Goal: Information Seeking & Learning: Learn about a topic

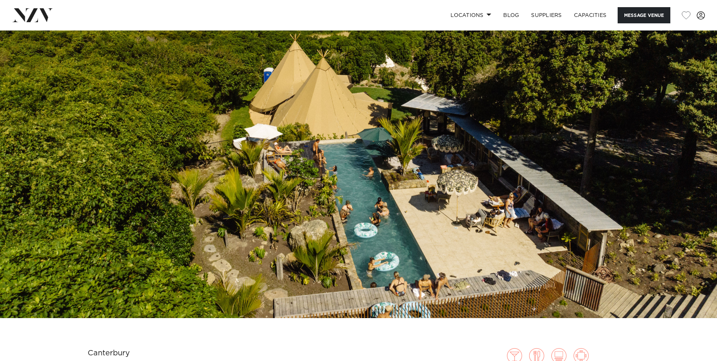
scroll to position [38, 0]
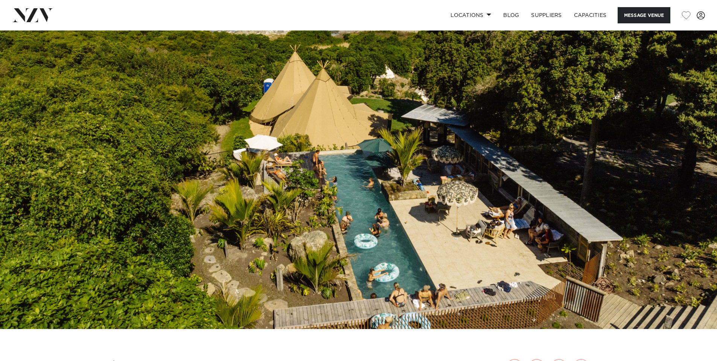
click at [676, 147] on img at bounding box center [358, 161] width 717 height 336
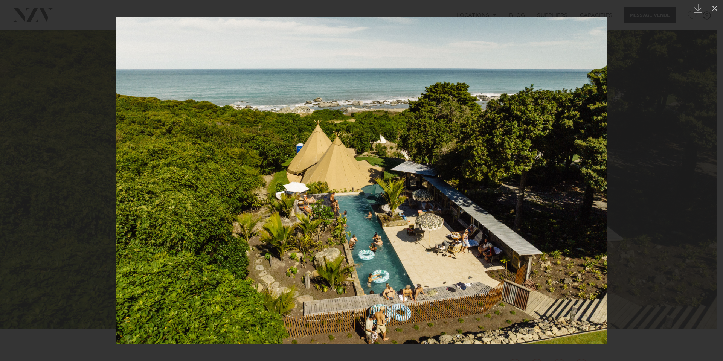
click at [657, 170] on div at bounding box center [361, 180] width 723 height 361
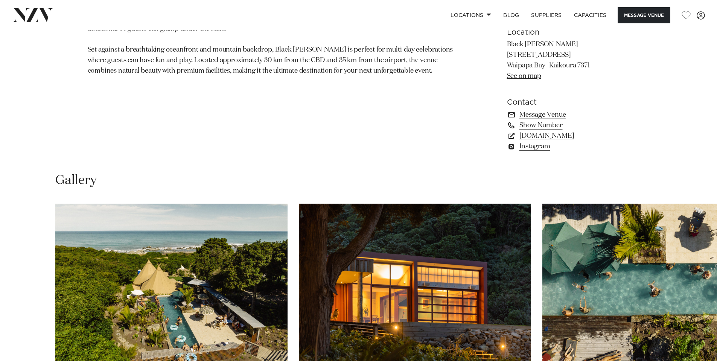
scroll to position [678, 0]
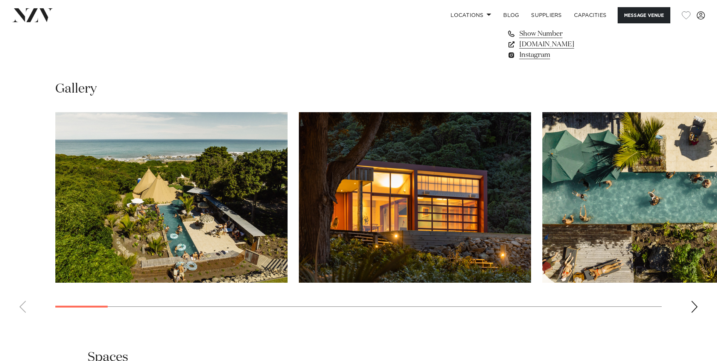
click at [693, 308] on div "Next slide" at bounding box center [695, 307] width 8 height 12
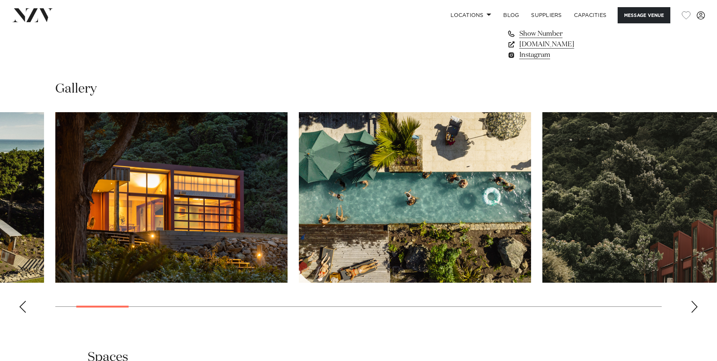
click at [693, 308] on div "Next slide" at bounding box center [695, 307] width 8 height 12
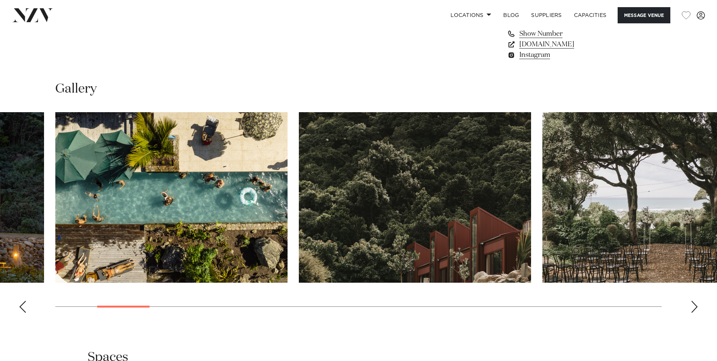
click at [693, 308] on div "Next slide" at bounding box center [695, 307] width 8 height 12
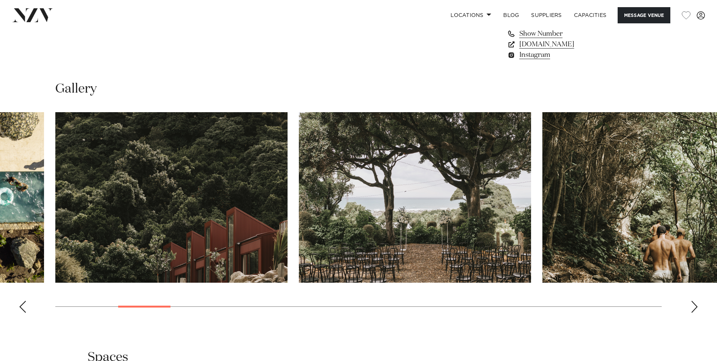
click at [693, 308] on div "Next slide" at bounding box center [695, 307] width 8 height 12
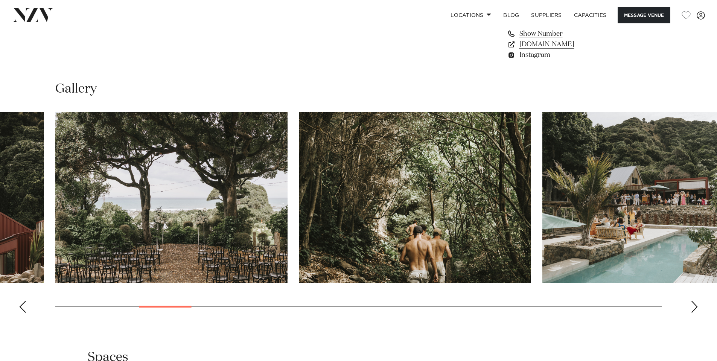
click at [696, 304] on div "Next slide" at bounding box center [695, 307] width 8 height 12
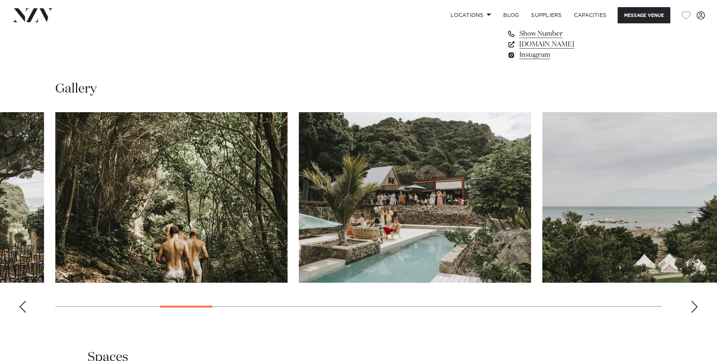
click at [696, 304] on div "Next slide" at bounding box center [695, 307] width 8 height 12
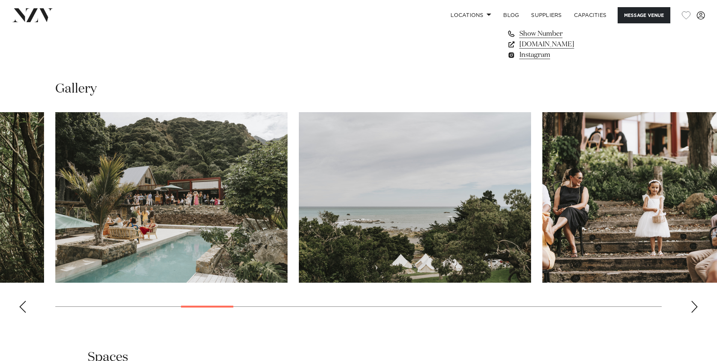
click at [696, 304] on div "Next slide" at bounding box center [695, 307] width 8 height 12
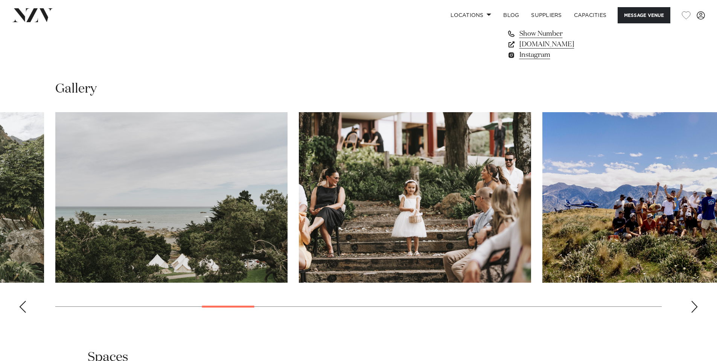
click at [696, 304] on div "Next slide" at bounding box center [695, 307] width 8 height 12
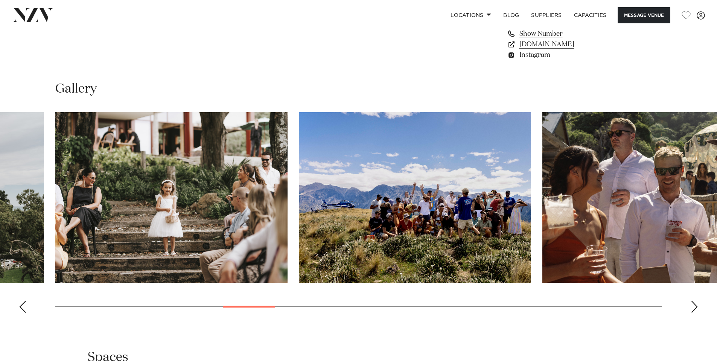
click at [696, 304] on div "Next slide" at bounding box center [695, 307] width 8 height 12
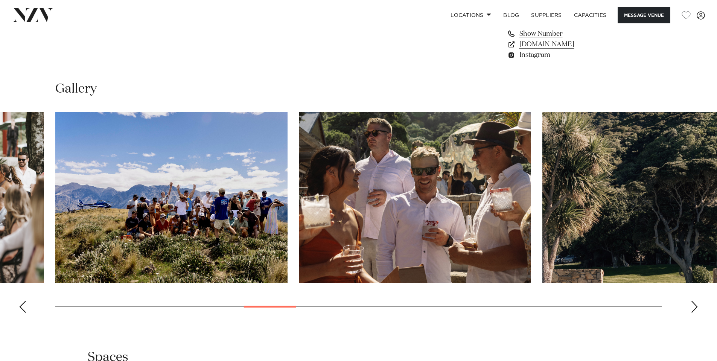
click at [696, 304] on div "Next slide" at bounding box center [695, 307] width 8 height 12
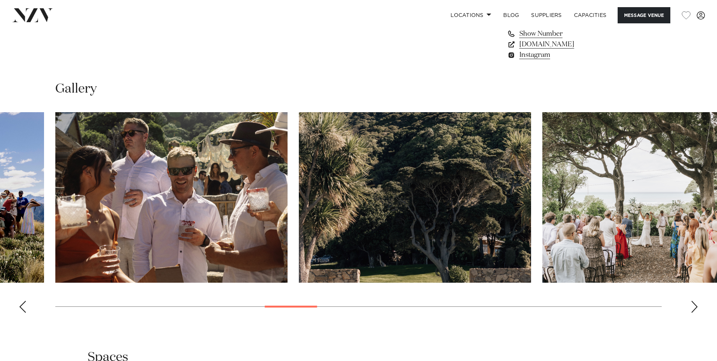
click at [696, 303] on div "Next slide" at bounding box center [695, 307] width 8 height 12
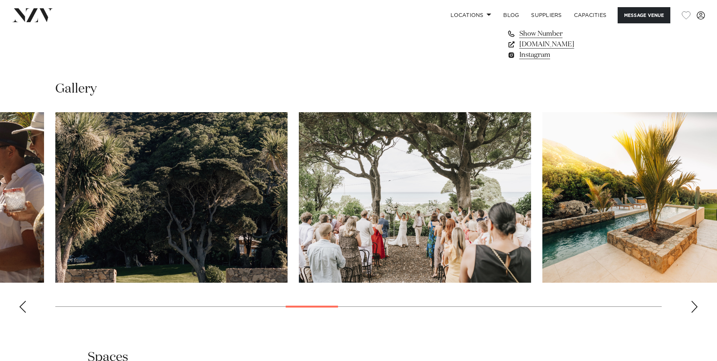
click at [696, 303] on div "Next slide" at bounding box center [695, 307] width 8 height 12
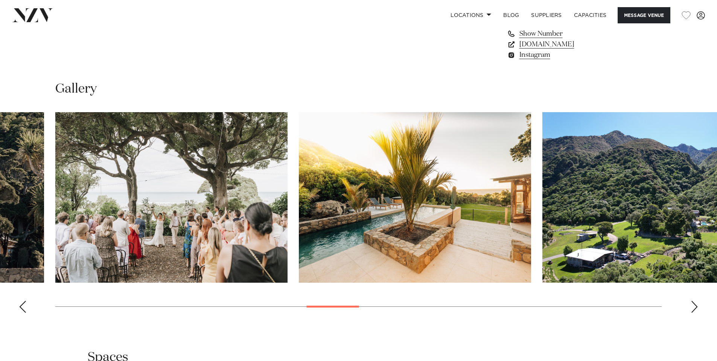
click at [696, 303] on div "Next slide" at bounding box center [695, 307] width 8 height 12
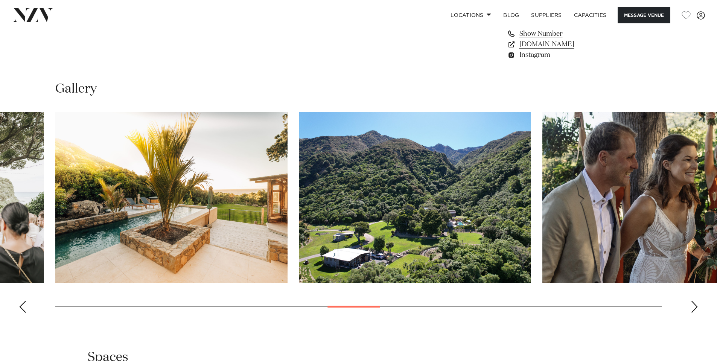
click at [696, 303] on div "Next slide" at bounding box center [695, 307] width 8 height 12
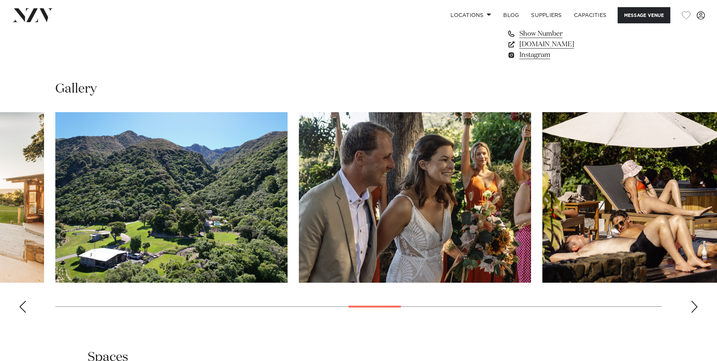
click at [696, 303] on div "Next slide" at bounding box center [695, 307] width 8 height 12
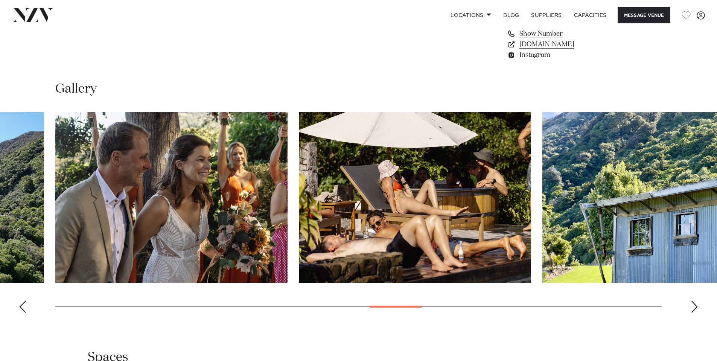
click at [689, 302] on swiper-container at bounding box center [358, 215] width 717 height 207
click at [696, 303] on div "Next slide" at bounding box center [695, 307] width 8 height 12
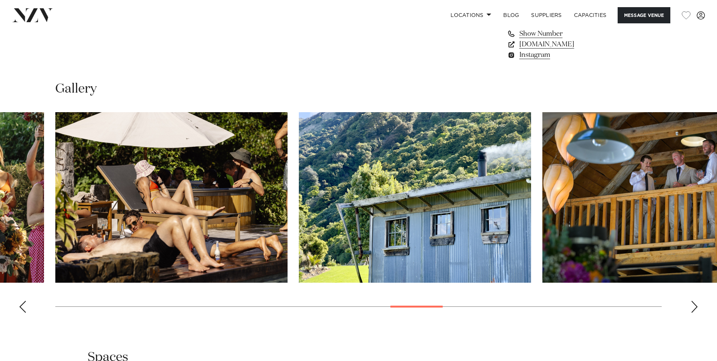
click at [696, 303] on div "Next slide" at bounding box center [695, 307] width 8 height 12
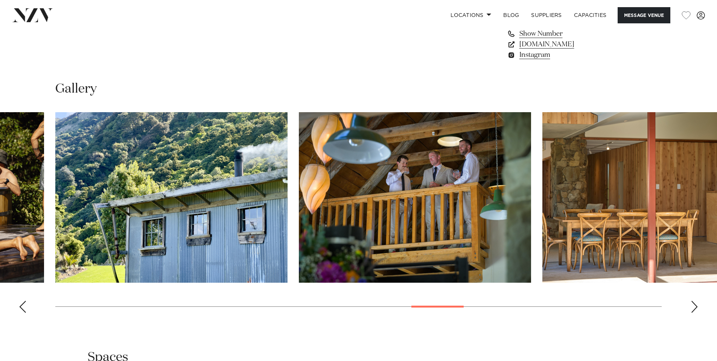
click at [696, 303] on div "Next slide" at bounding box center [695, 307] width 8 height 12
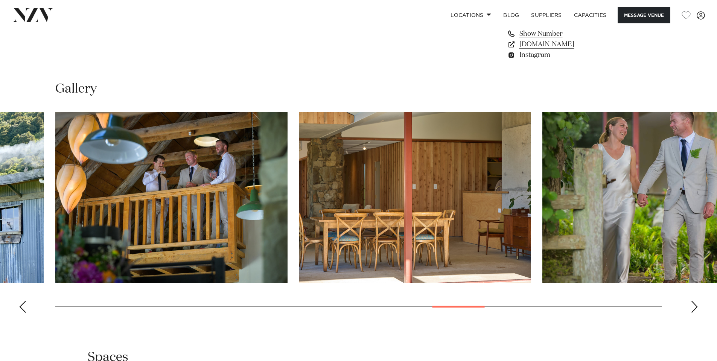
click at [696, 303] on div "Next slide" at bounding box center [695, 307] width 8 height 12
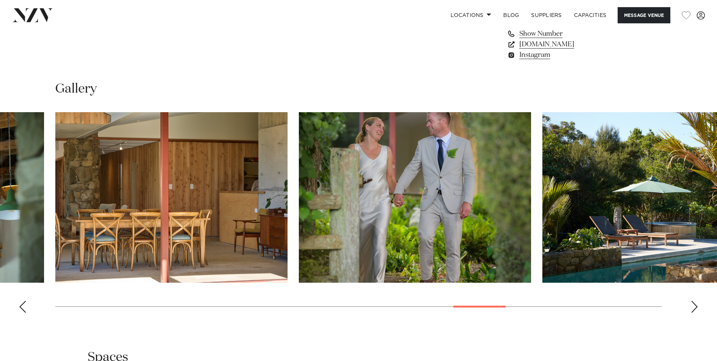
click at [696, 303] on div "Next slide" at bounding box center [695, 307] width 8 height 12
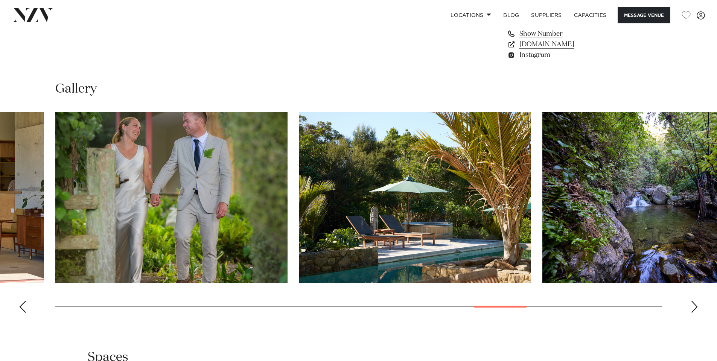
click at [696, 302] on div "Next slide" at bounding box center [695, 307] width 8 height 12
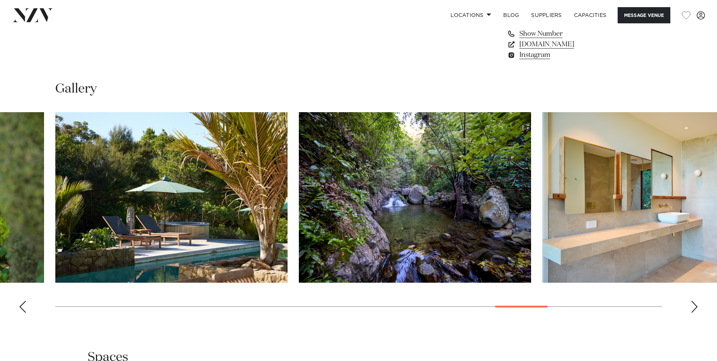
click at [696, 302] on div "Next slide" at bounding box center [695, 307] width 8 height 12
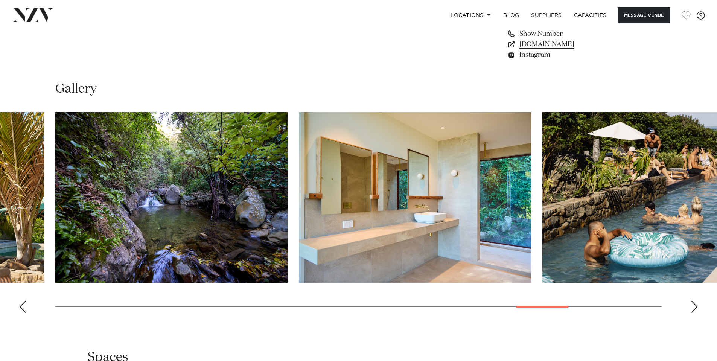
click at [696, 302] on div "Next slide" at bounding box center [695, 307] width 8 height 12
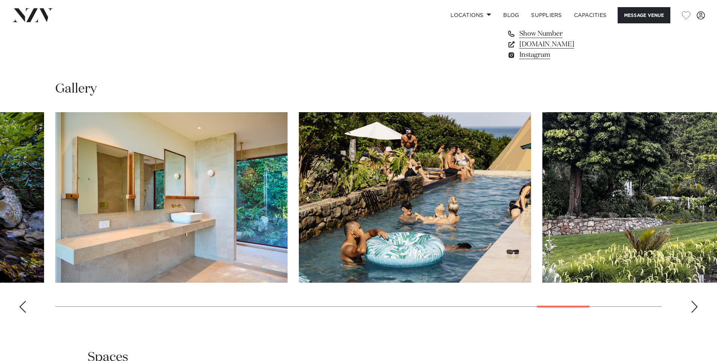
click at [695, 302] on div "Next slide" at bounding box center [695, 307] width 8 height 12
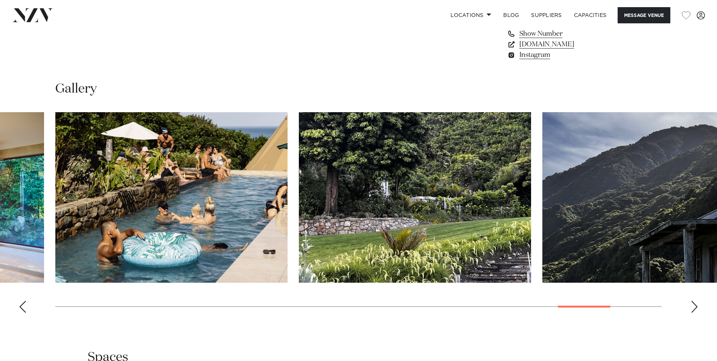
click at [692, 302] on div "Next slide" at bounding box center [695, 307] width 8 height 12
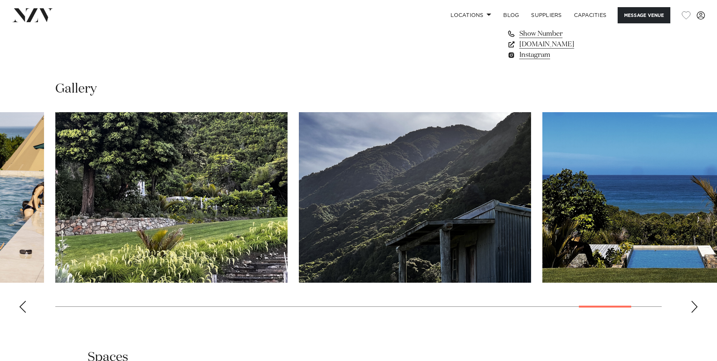
click at [692, 302] on div "Next slide" at bounding box center [695, 307] width 8 height 12
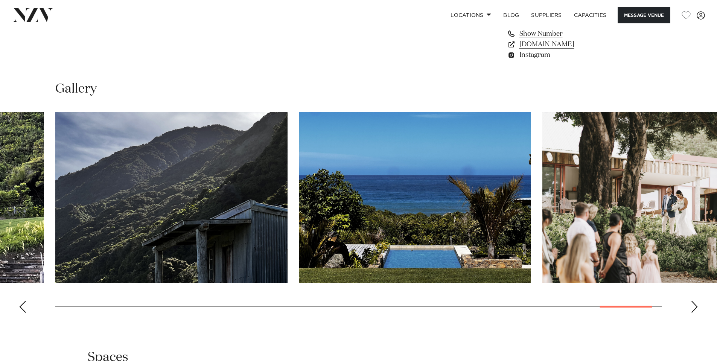
click at [692, 302] on div "Next slide" at bounding box center [695, 307] width 8 height 12
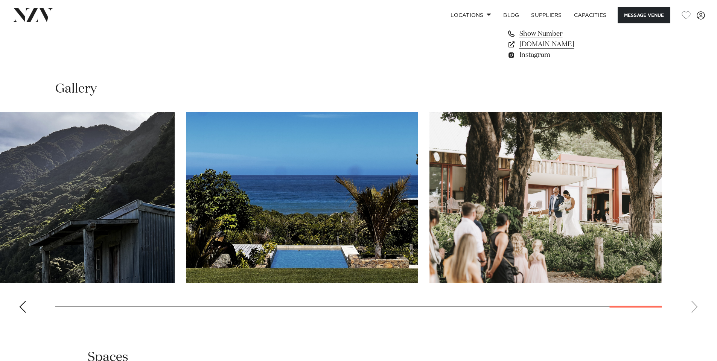
click at [692, 302] on swiper-container at bounding box center [358, 215] width 717 height 207
